Goal: Information Seeking & Learning: Learn about a topic

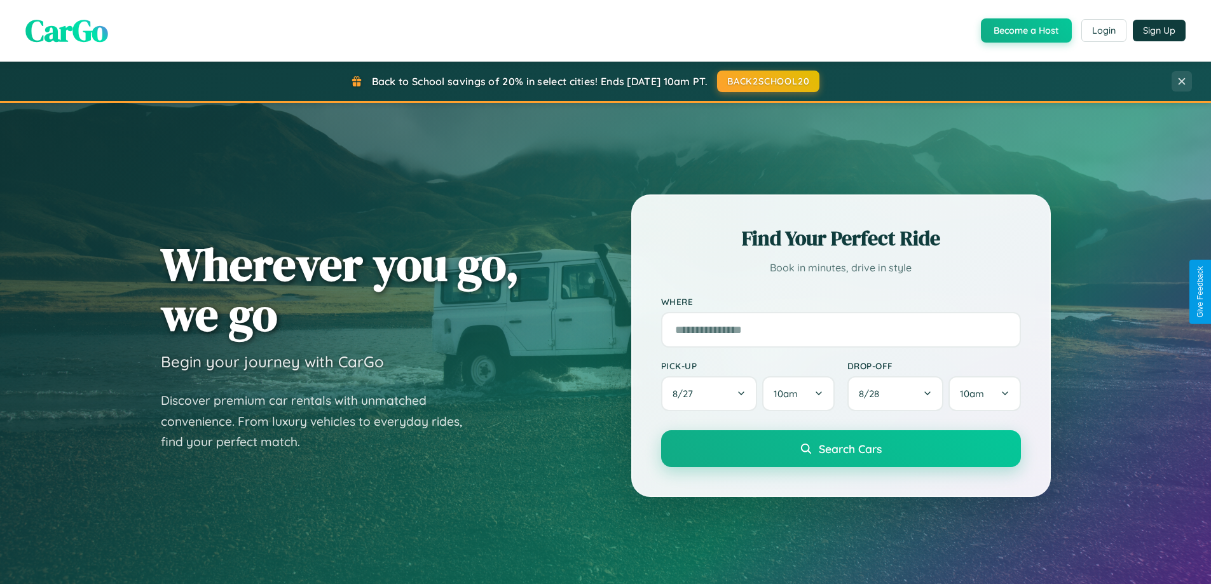
scroll to position [875, 0]
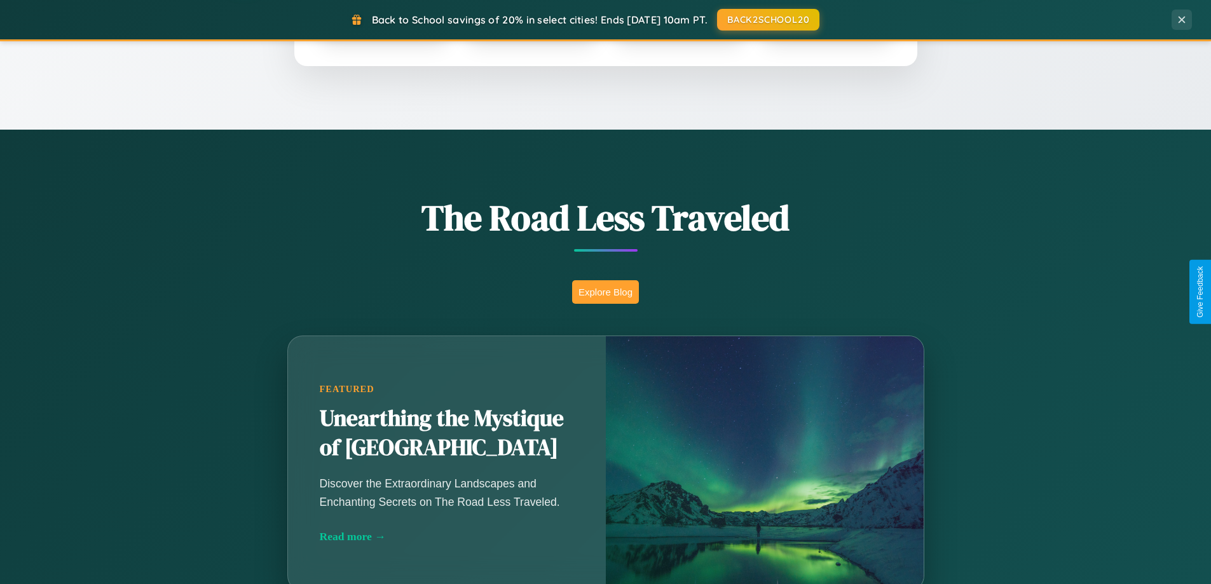
click at [605, 292] on button "Explore Blog" at bounding box center [605, 292] width 67 height 24
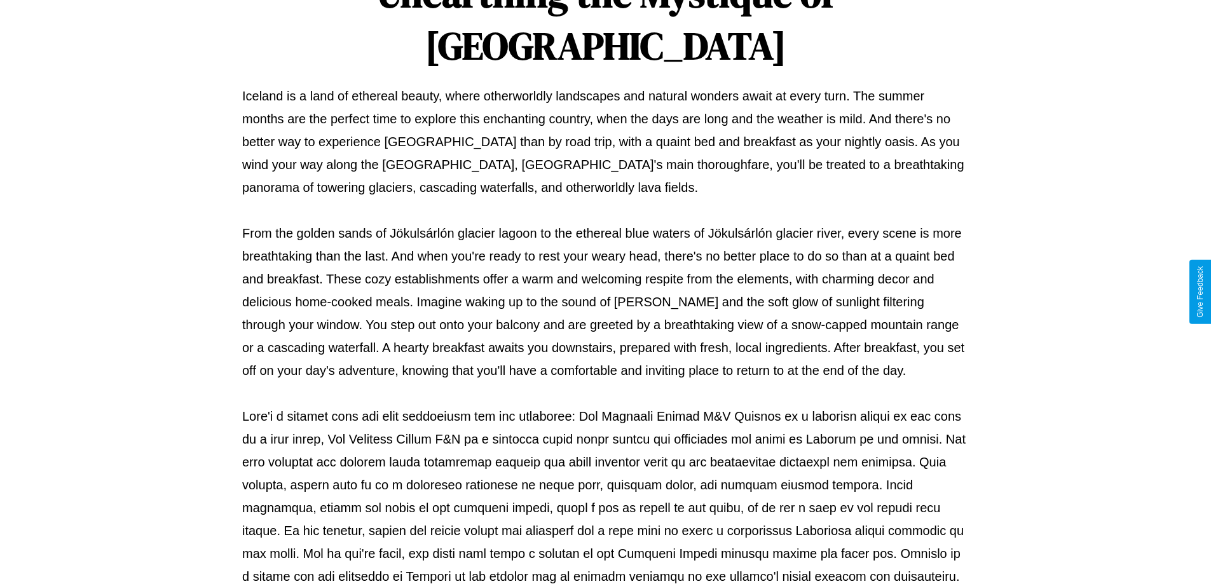
scroll to position [411, 0]
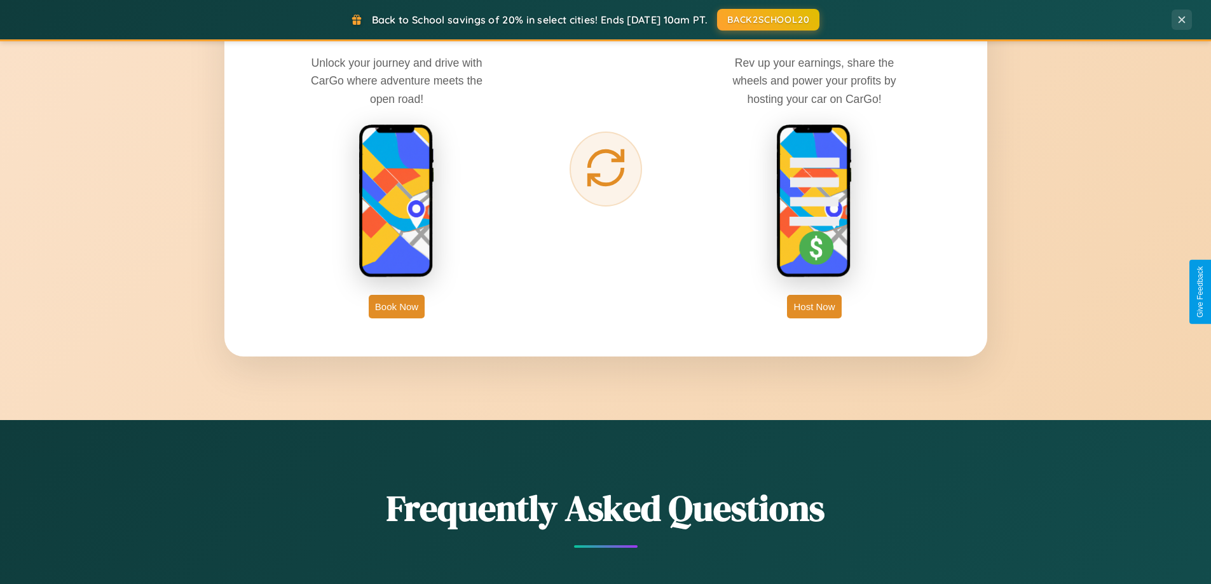
scroll to position [2447, 0]
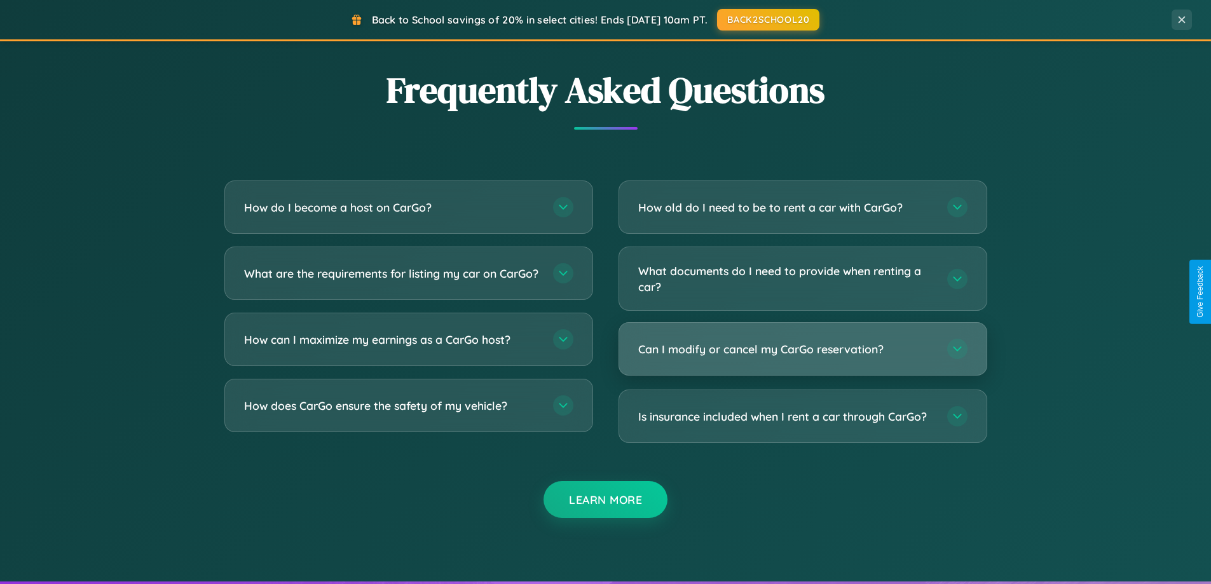
click at [803, 350] on h3 "Can I modify or cancel my CarGo reservation?" at bounding box center [786, 349] width 296 height 16
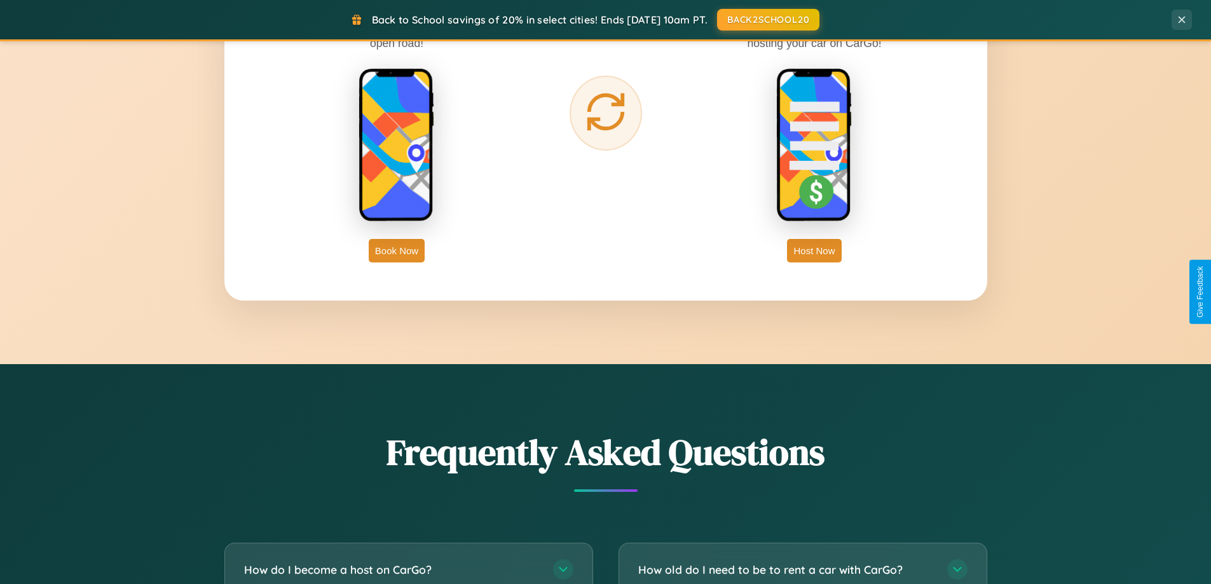
scroll to position [2043, 0]
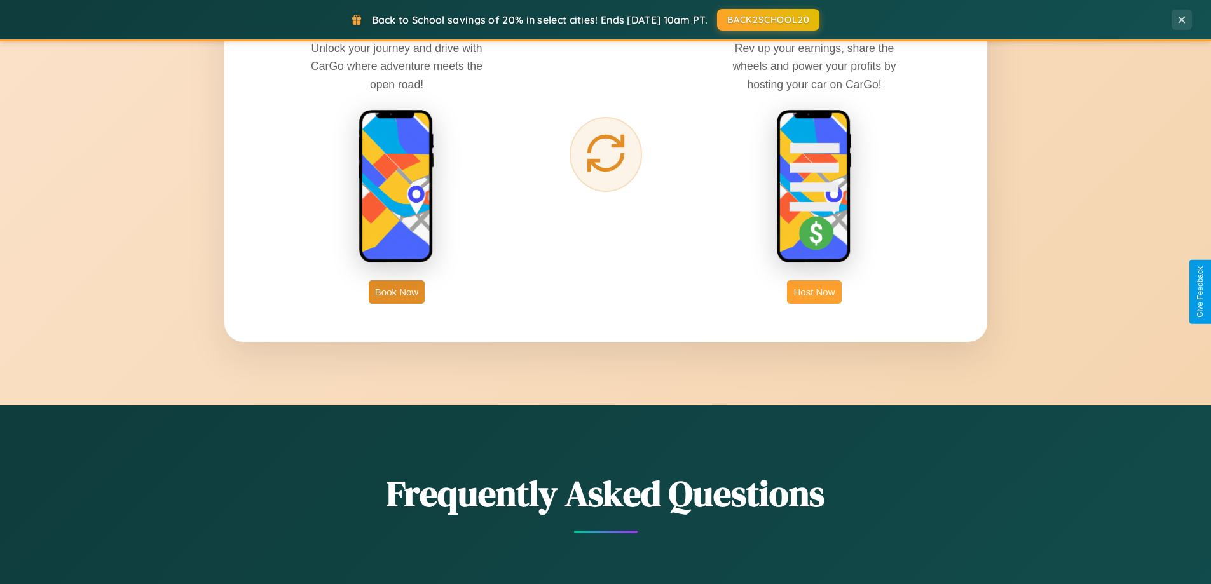
click at [815, 292] on button "Host Now" at bounding box center [814, 292] width 54 height 24
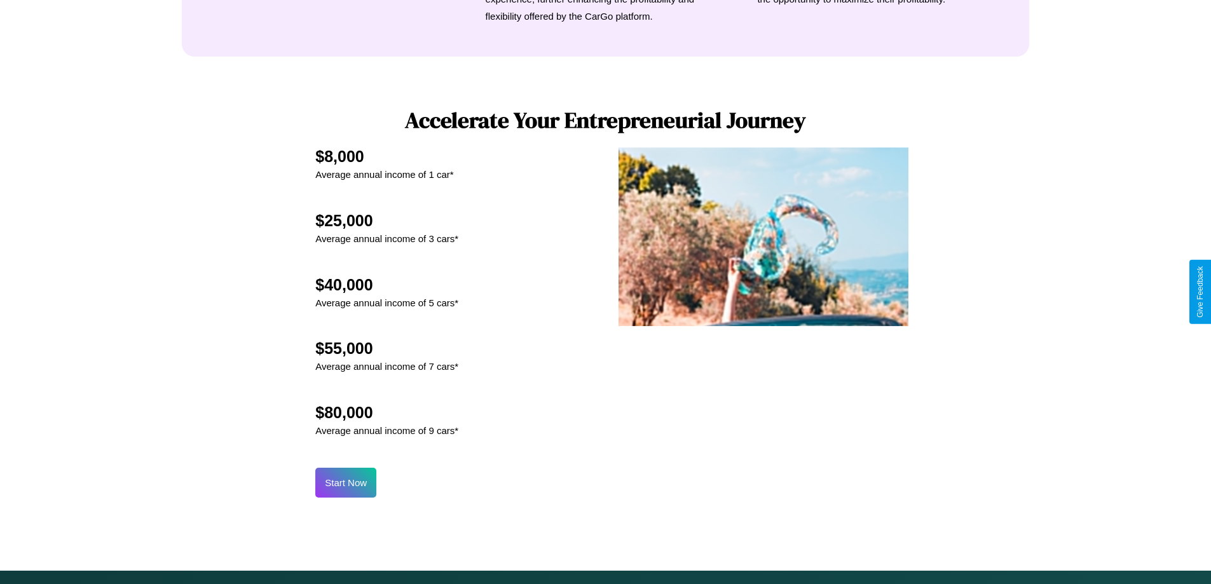
scroll to position [1719, 0]
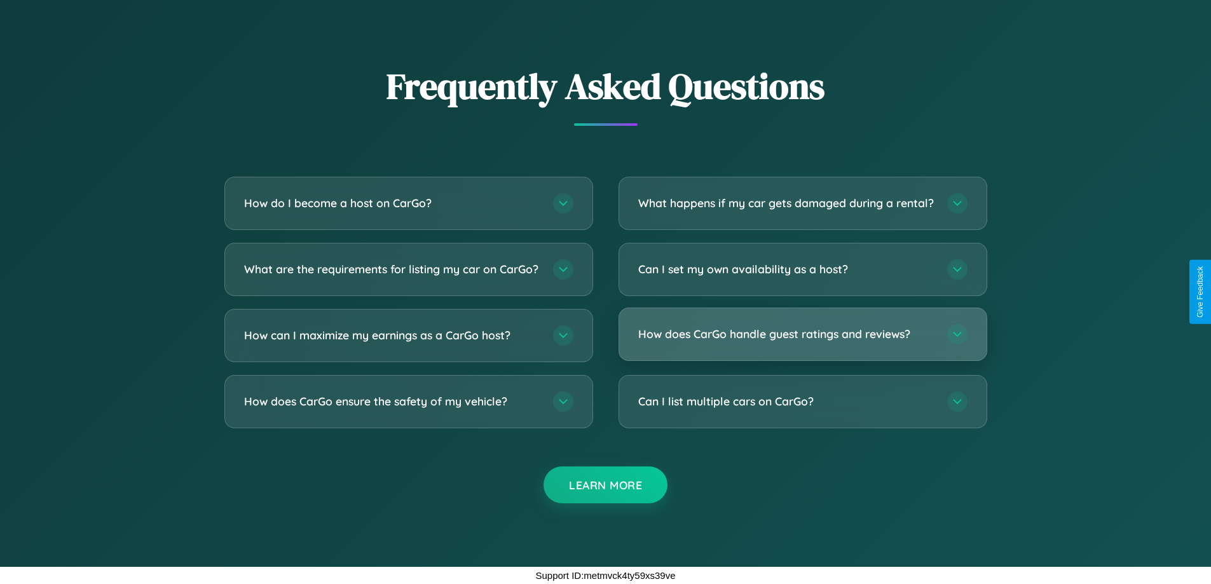
click at [803, 334] on h3 "How does CarGo handle guest ratings and reviews?" at bounding box center [786, 334] width 296 height 16
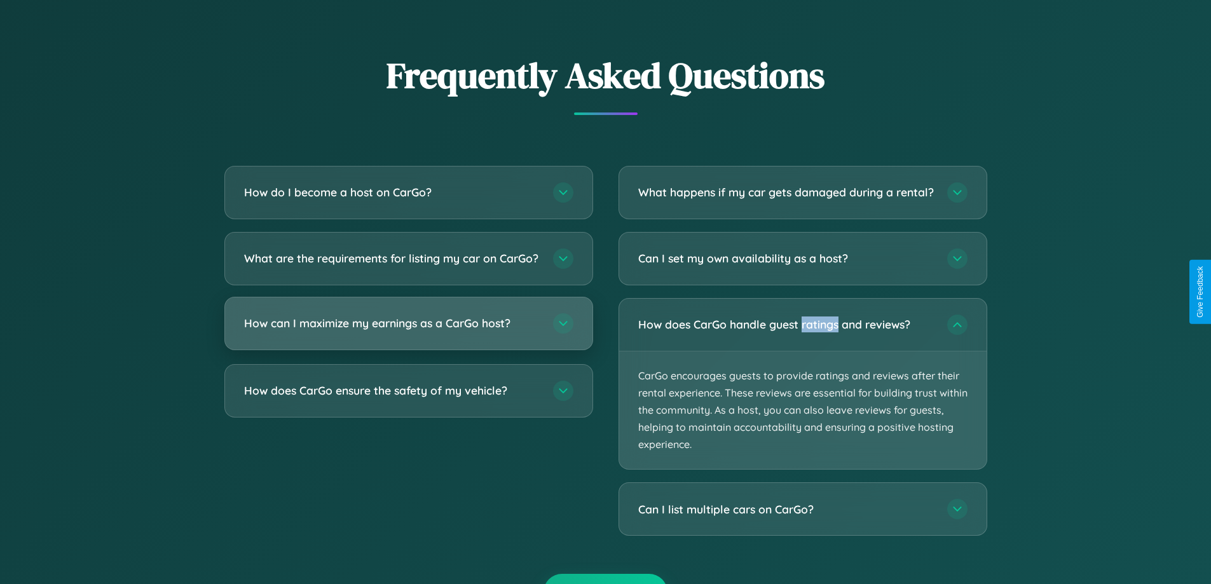
click at [408, 331] on h3 "How can I maximize my earnings as a CarGo host?" at bounding box center [392, 323] width 296 height 16
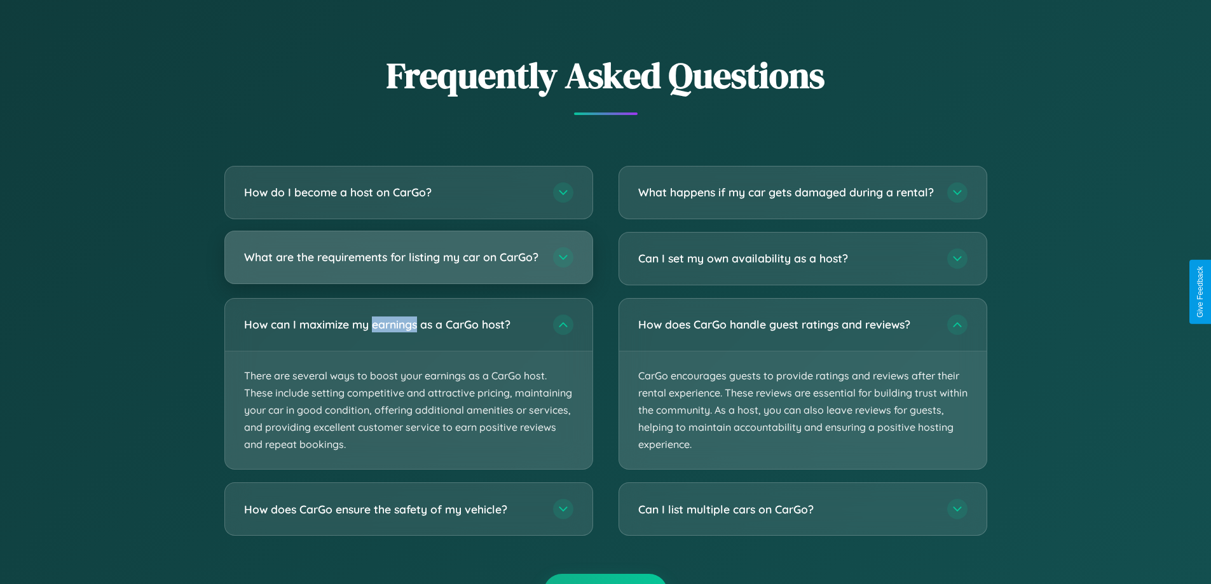
click at [408, 264] on h3 "What are the requirements for listing my car on CarGo?" at bounding box center [392, 257] width 296 height 16
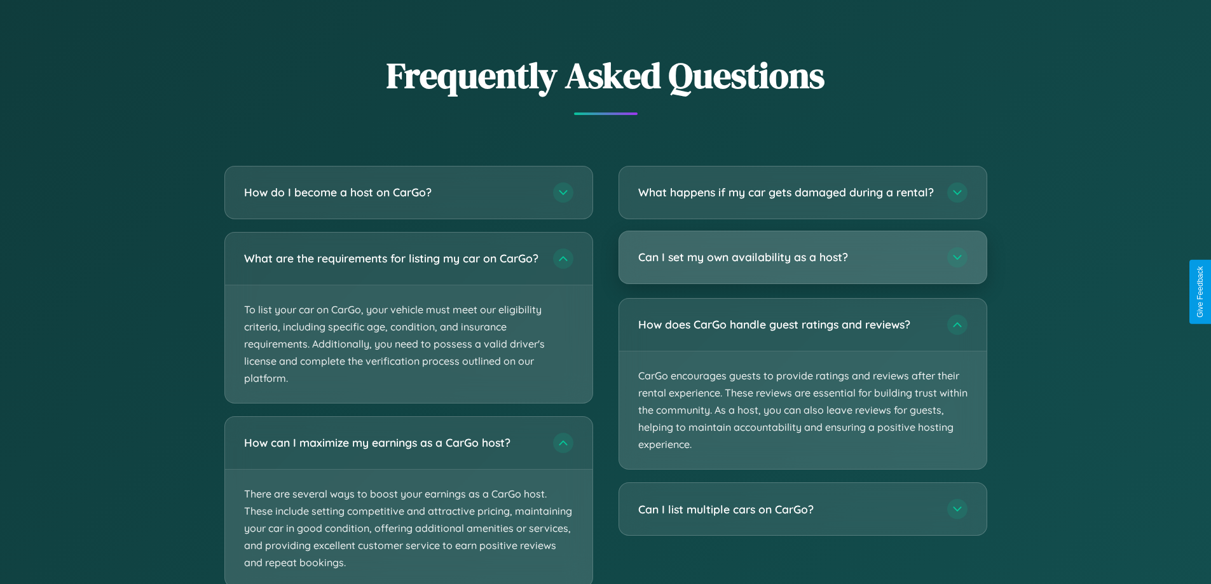
click at [803, 265] on h3 "Can I set my own availability as a host?" at bounding box center [786, 257] width 296 height 16
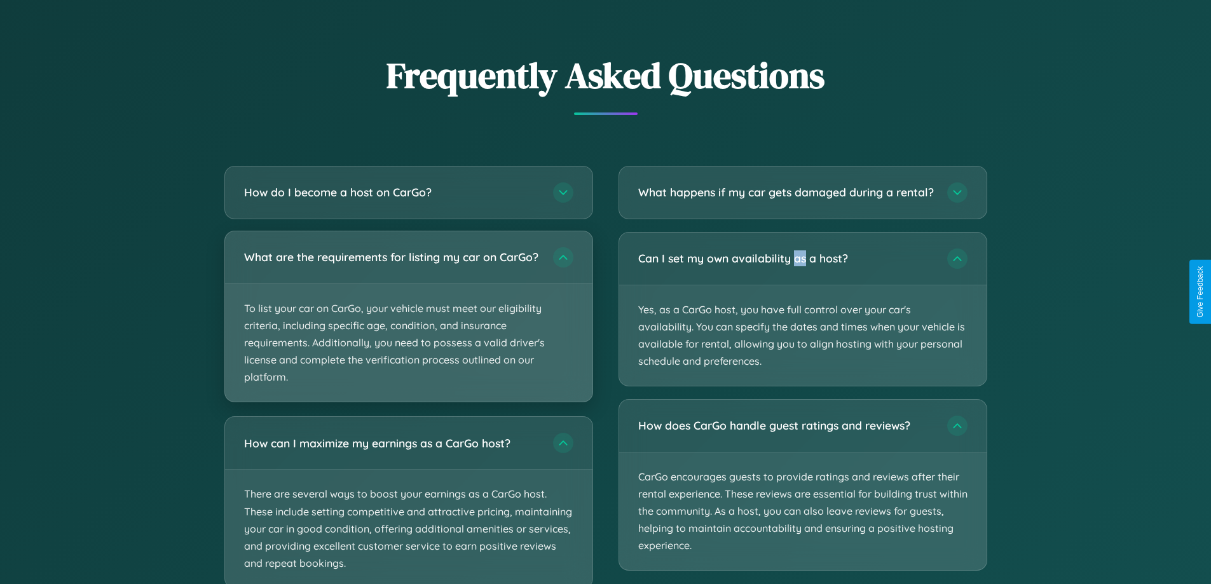
click at [408, 322] on p "To list your car on CarGo, your vehicle must meet our eligibility criteria, inc…" at bounding box center [409, 343] width 368 height 118
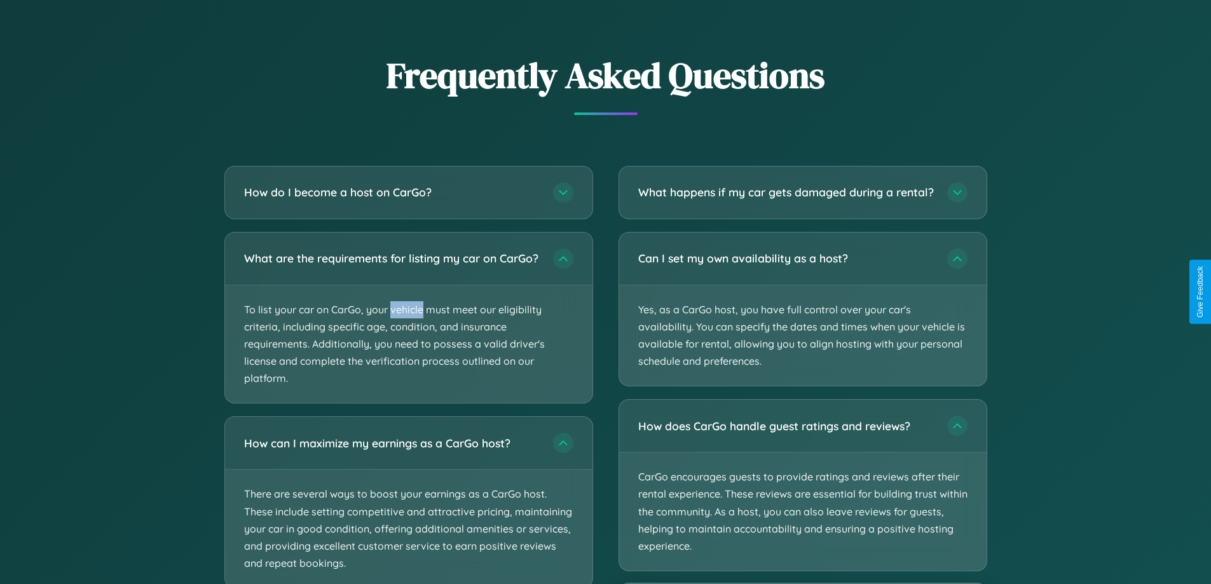
scroll to position [1783, 0]
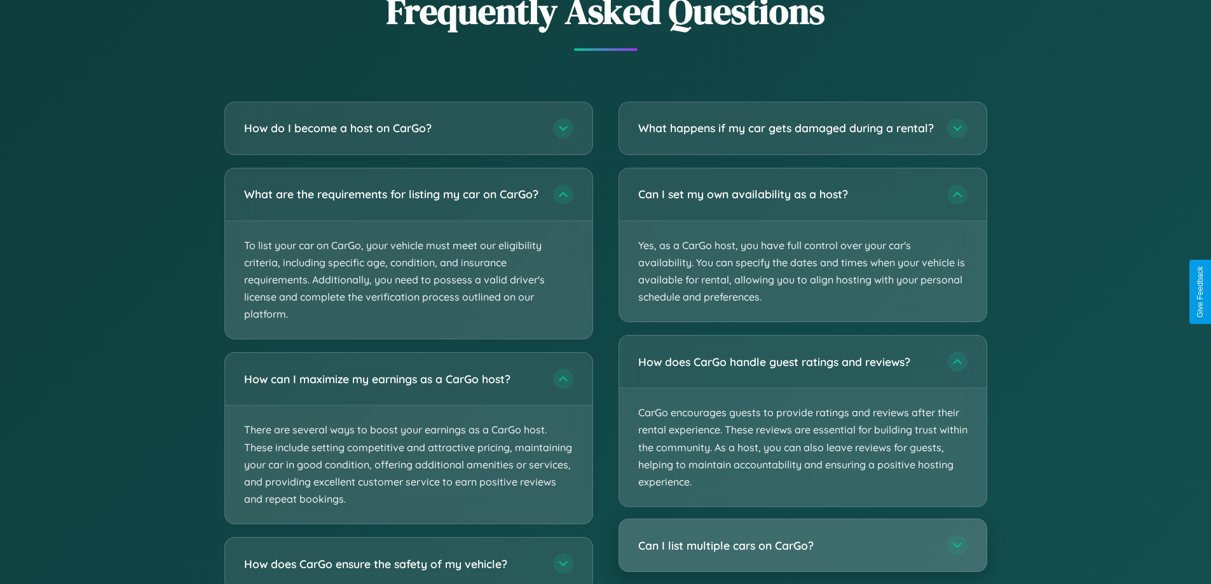
click at [803, 554] on h3 "Can I list multiple cars on CarGo?" at bounding box center [786, 546] width 296 height 16
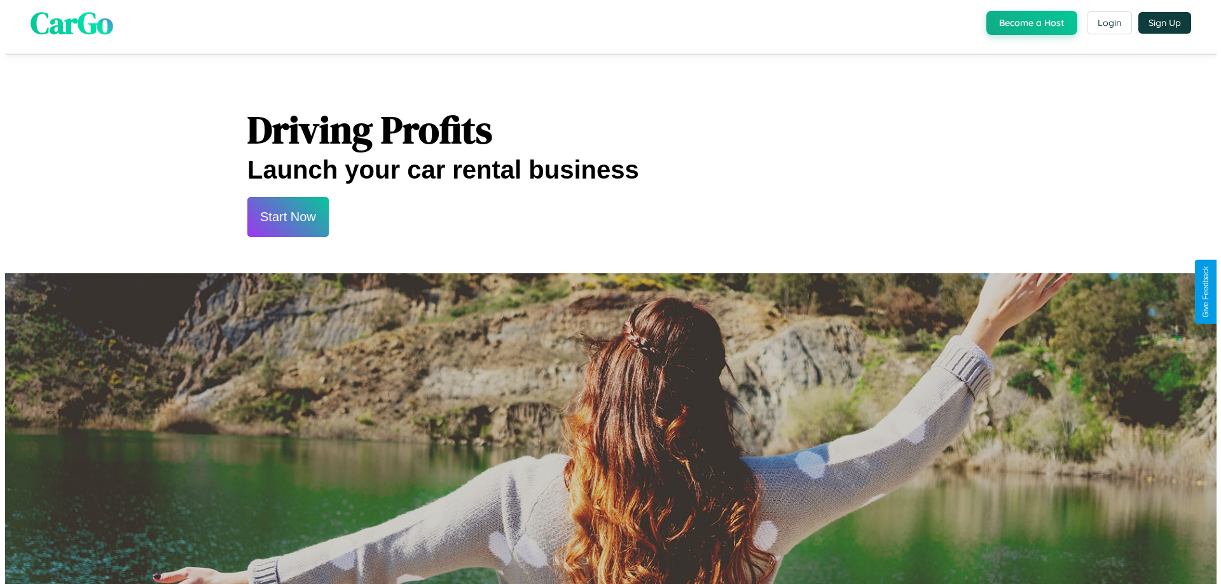
scroll to position [0, 0]
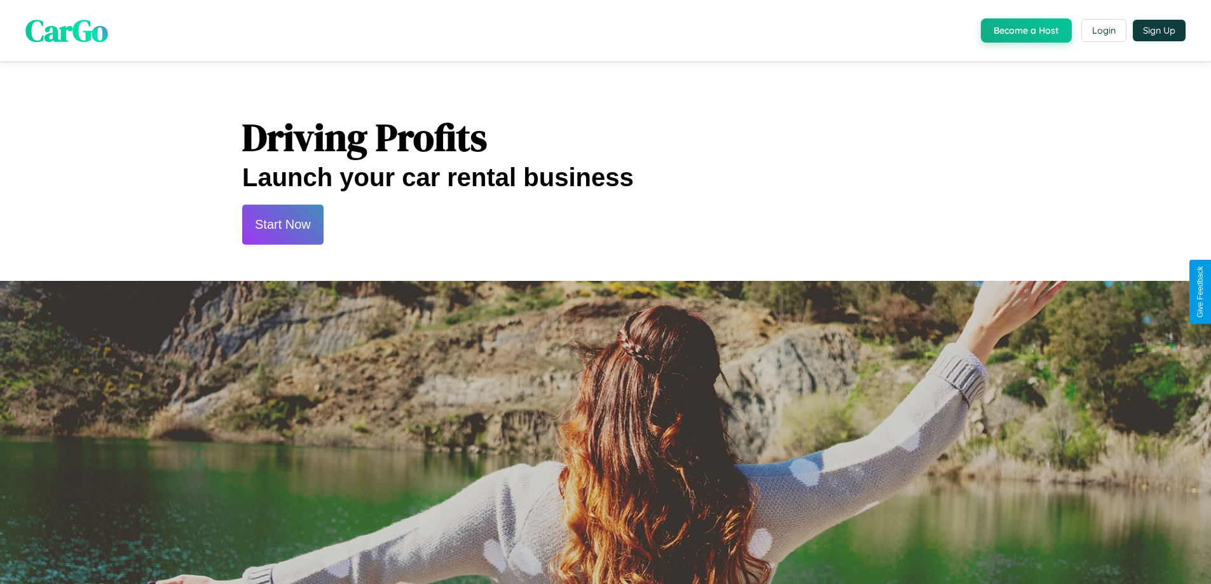
click at [282, 224] on button "Start Now" at bounding box center [282, 225] width 81 height 40
